Goal: Task Accomplishment & Management: Use online tool/utility

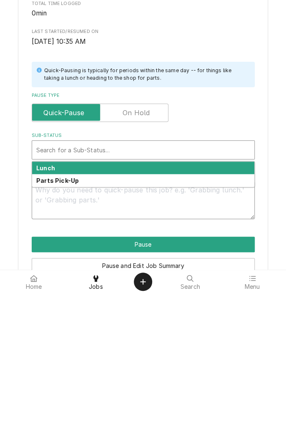
click at [132, 346] on textarea "Pause Reason ( optional )" at bounding box center [143, 353] width 223 height 38
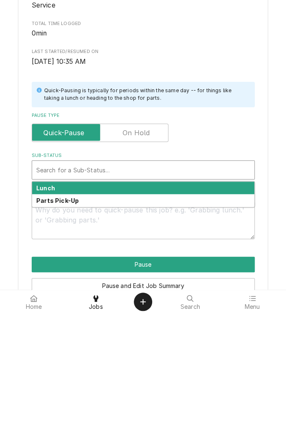
click at [83, 325] on div "Lunch" at bounding box center [143, 321] width 222 height 13
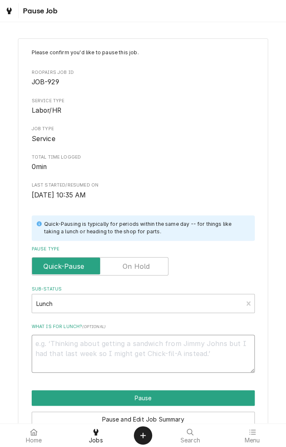
click at [135, 346] on textarea "What is for lunch? ( optional )" at bounding box center [143, 353] width 223 height 38
type textarea "x"
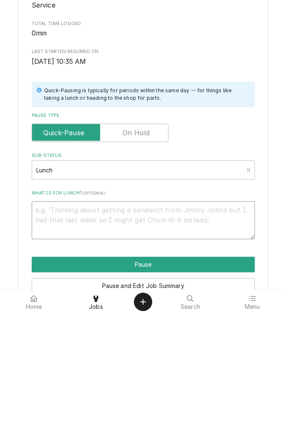
type textarea "B"
type textarea "x"
type textarea "Bu"
type textarea "x"
type textarea "Bur"
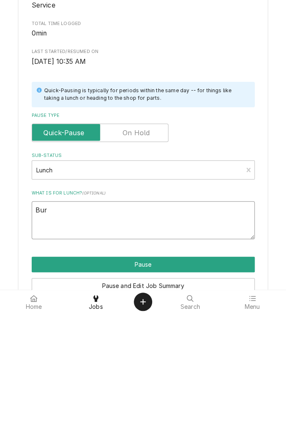
type textarea "x"
type textarea "Burg"
type textarea "x"
type textarea "[PERSON_NAME]"
type textarea "x"
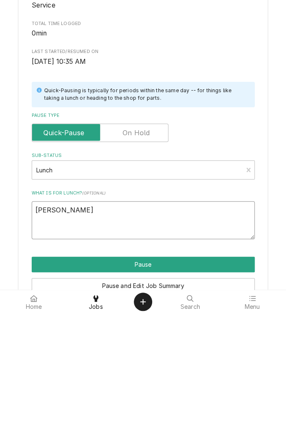
type textarea "Burger"
type textarea "x"
type textarea "Burger"
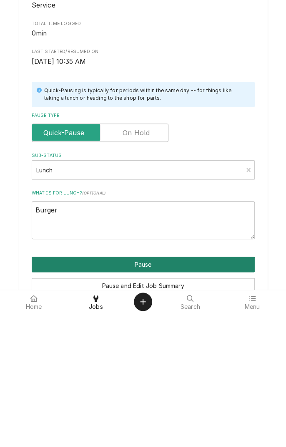
click at [158, 397] on button "Pause" at bounding box center [143, 397] width 223 height 15
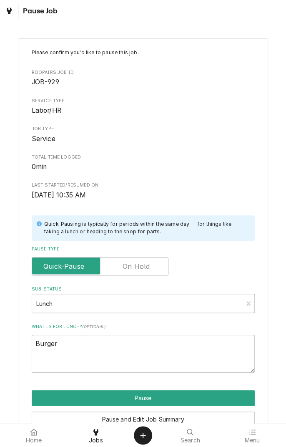
type textarea "x"
